Goal: Entertainment & Leisure: Consume media (video, audio)

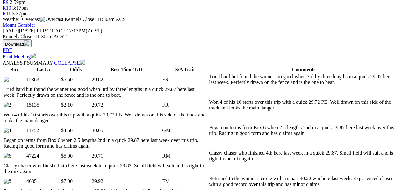
scroll to position [319, 0]
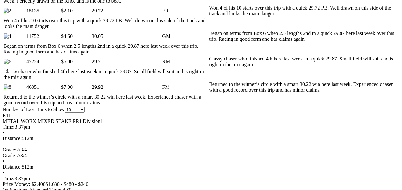
scroll to position [425, 0]
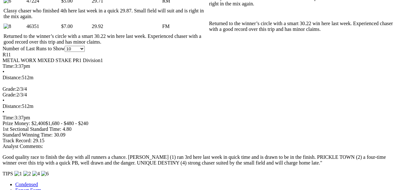
scroll to position [361, 0]
